Goal: Check status: Check status

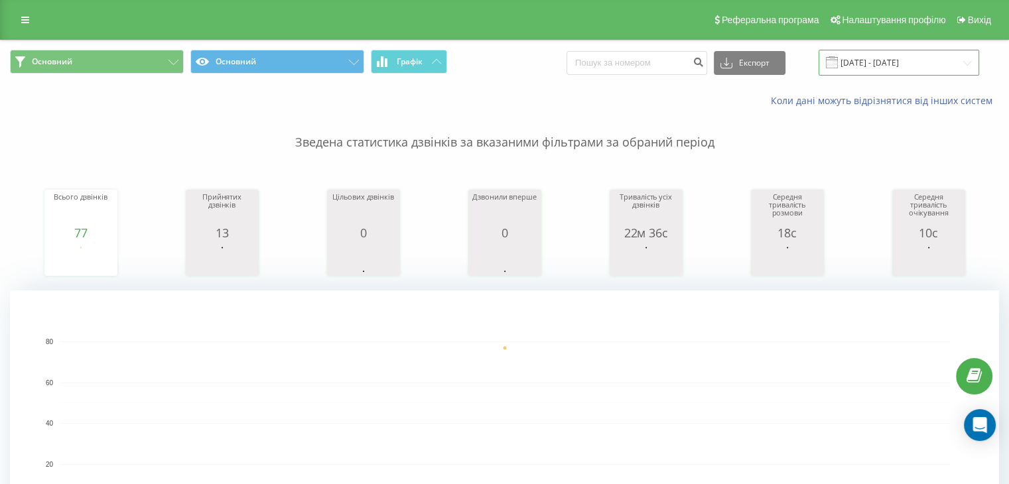
click at [894, 65] on input "[DATE] - [DATE]" at bounding box center [899, 63] width 161 height 26
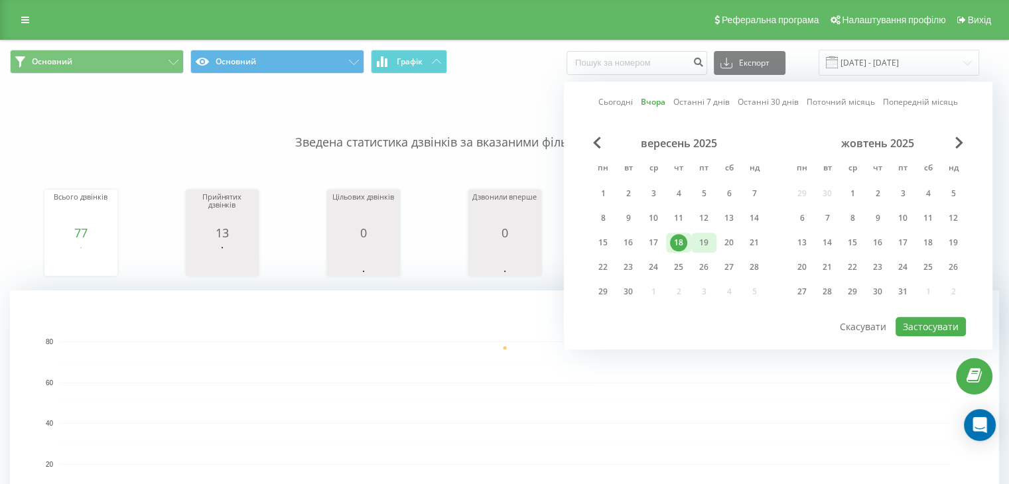
click at [705, 242] on div "19" at bounding box center [704, 242] width 17 height 17
click at [927, 322] on button "Застосувати" at bounding box center [931, 326] width 70 height 19
type input "[DATE] - [DATE]"
